Goal: Transaction & Acquisition: Purchase product/service

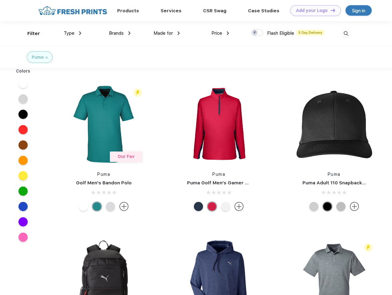
click at [313, 10] on link "Add your Logo Design Tool" at bounding box center [315, 10] width 51 height 11
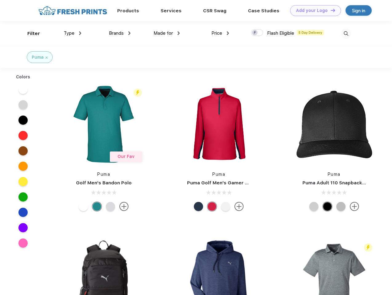
click at [0, 0] on div "Design Tool" at bounding box center [0, 0] width 0 height 0
click at [330, 10] on link "Add your Logo Design Tool" at bounding box center [315, 10] width 51 height 11
click at [30, 34] on div "Filter" at bounding box center [33, 33] width 13 height 7
click at [73, 33] on span "Type" at bounding box center [69, 33] width 11 height 6
click at [120, 33] on span "Brands" at bounding box center [116, 33] width 15 height 6
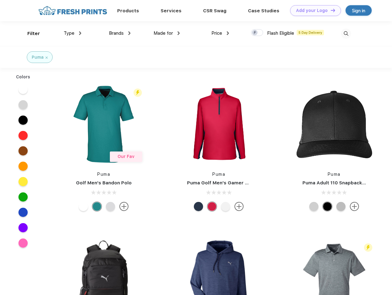
click at [167, 33] on span "Made for" at bounding box center [162, 33] width 19 height 6
click at [220, 33] on span "Price" at bounding box center [216, 33] width 11 height 6
click at [257, 33] on div at bounding box center [257, 32] width 12 height 7
click at [255, 33] on input "checkbox" at bounding box center [253, 31] width 4 height 4
click at [346, 34] on img at bounding box center [346, 34] width 10 height 10
